Goal: Task Accomplishment & Management: Complete application form

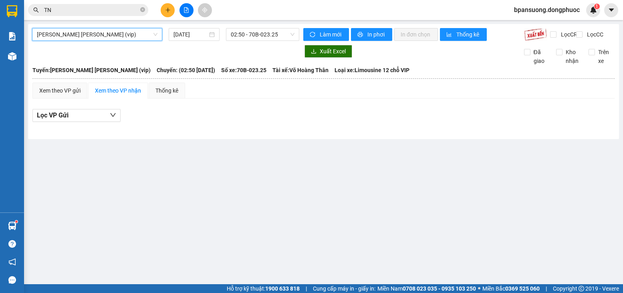
click at [119, 16] on span "TN" at bounding box center [88, 10] width 120 height 12
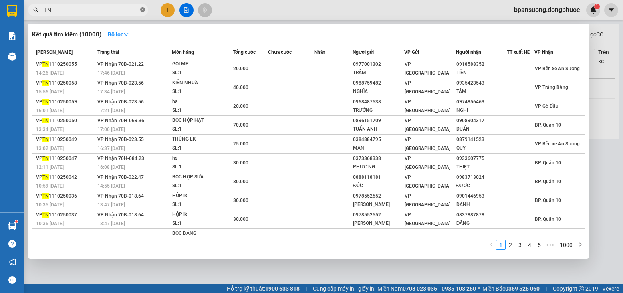
click at [142, 8] on icon "close-circle" at bounding box center [142, 9] width 5 height 5
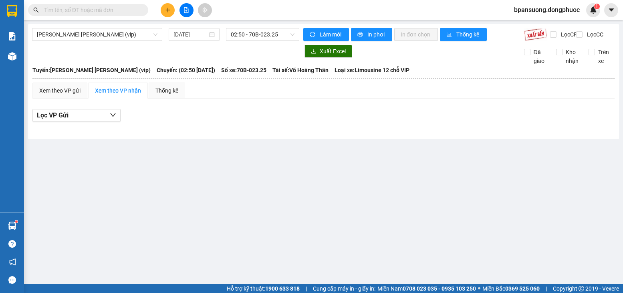
click at [102, 12] on input "text" at bounding box center [91, 10] width 95 height 9
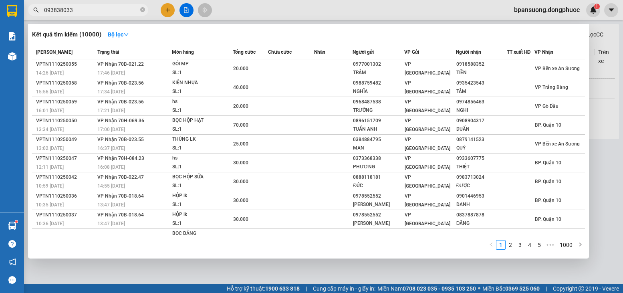
type input "0938380336"
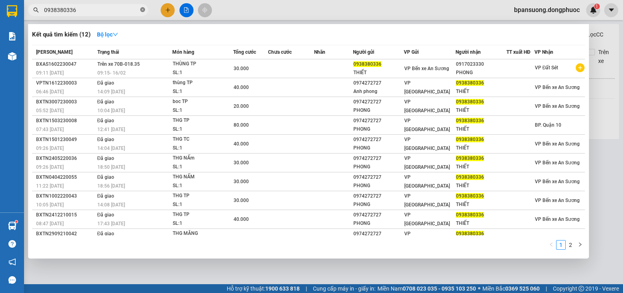
click at [140, 8] on icon "close-circle" at bounding box center [142, 9] width 5 height 5
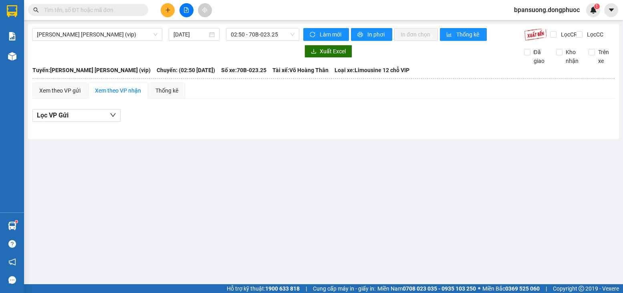
click at [78, 18] on div "Kết quả [PERSON_NAME] ( 12 ) Bộ lọc Mã ĐH Trạng thái Món hàng Tổng [PERSON_NAME…" at bounding box center [311, 10] width 623 height 20
click at [77, 7] on input "text" at bounding box center [91, 10] width 95 height 9
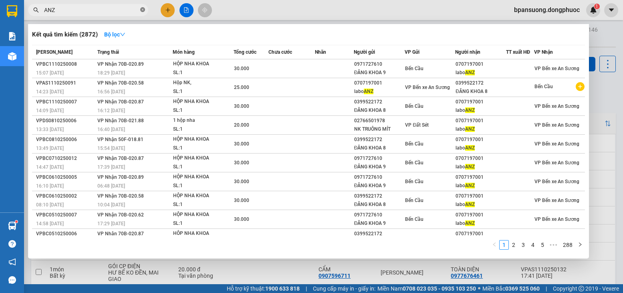
click at [144, 9] on icon "close-circle" at bounding box center [142, 9] width 5 height 5
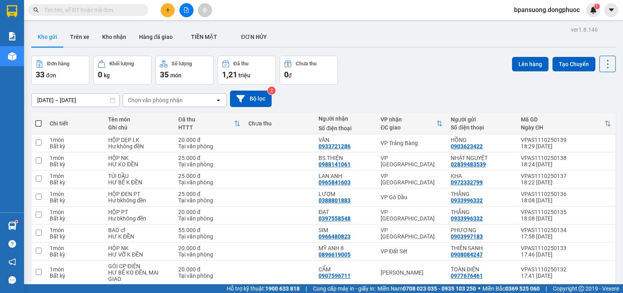
click at [121, 9] on input "text" at bounding box center [91, 10] width 95 height 9
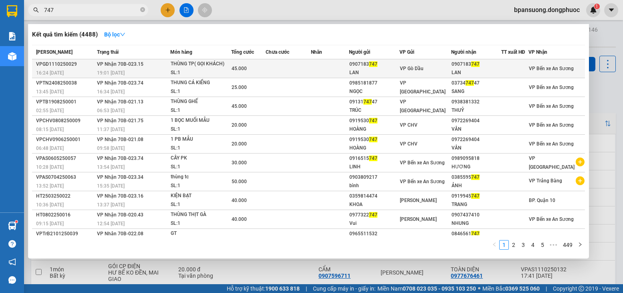
type input "747"
click at [397, 67] on div "0907183 747" at bounding box center [375, 64] width 50 height 8
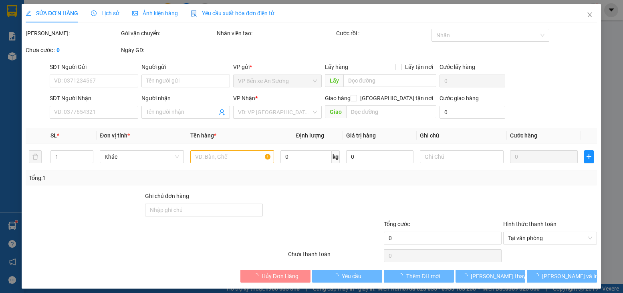
type input "0907183747"
type input "LAN"
type input "0907183747"
type input "LAN"
type input "45.000"
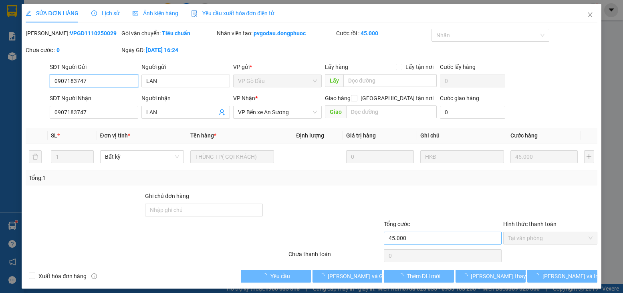
scroll to position [4, 0]
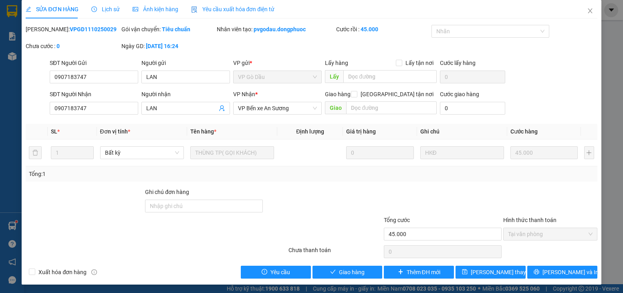
click at [338, 280] on div "SỬA ĐƠN HÀNG Lịch sử Ảnh kiện hàng Yêu cầu xuất hóa đơn điện tử Total Paid Fee …" at bounding box center [312, 142] width 580 height 285
click at [339, 276] on span "Giao hàng" at bounding box center [352, 272] width 26 height 9
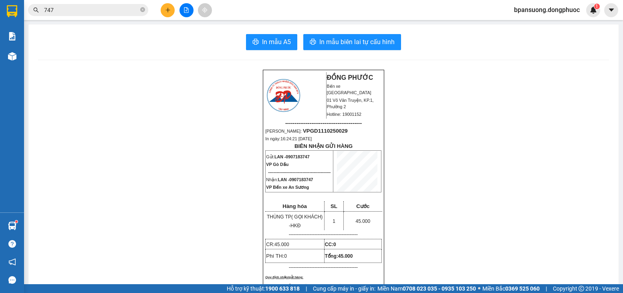
click at [62, 9] on input "747" at bounding box center [91, 10] width 95 height 9
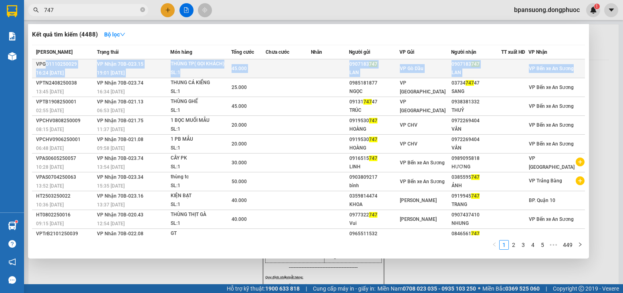
drag, startPoint x: 45, startPoint y: 63, endPoint x: 579, endPoint y: 61, distance: 534.0
click at [579, 61] on tr "VPGD1110250029 16:24 - 11/10 VP Nhận 70B-023.15 19:01 - 11/10 THÙNG TP( GỌI KHÁ…" at bounding box center [308, 68] width 553 height 19
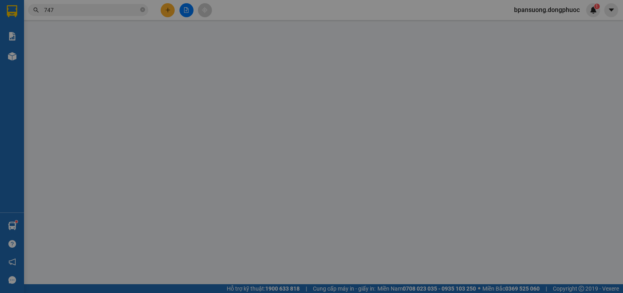
type input "0907183747"
type input "LAN"
type input "0907183747"
type input "LAN"
type input "45.000"
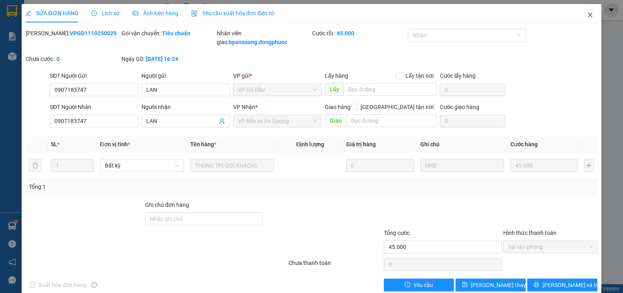
click at [587, 18] on icon "close" at bounding box center [590, 15] width 6 height 6
